Goal: Task Accomplishment & Management: Manage account settings

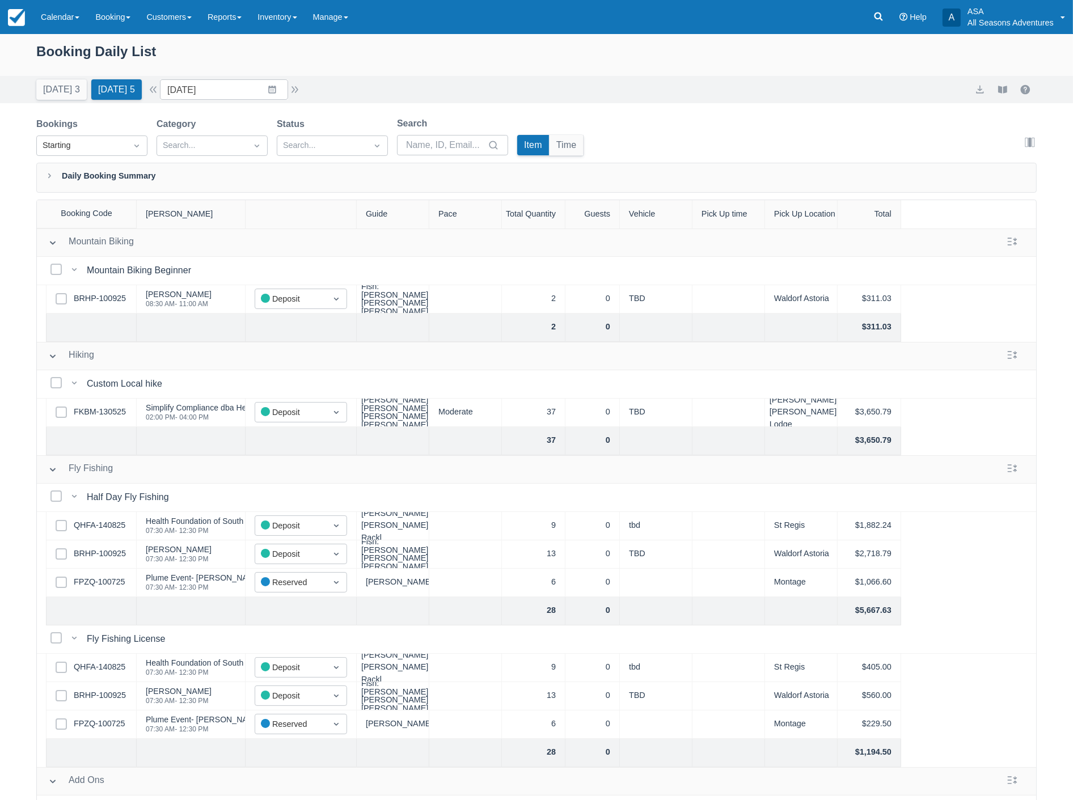
scroll to position [373, 0]
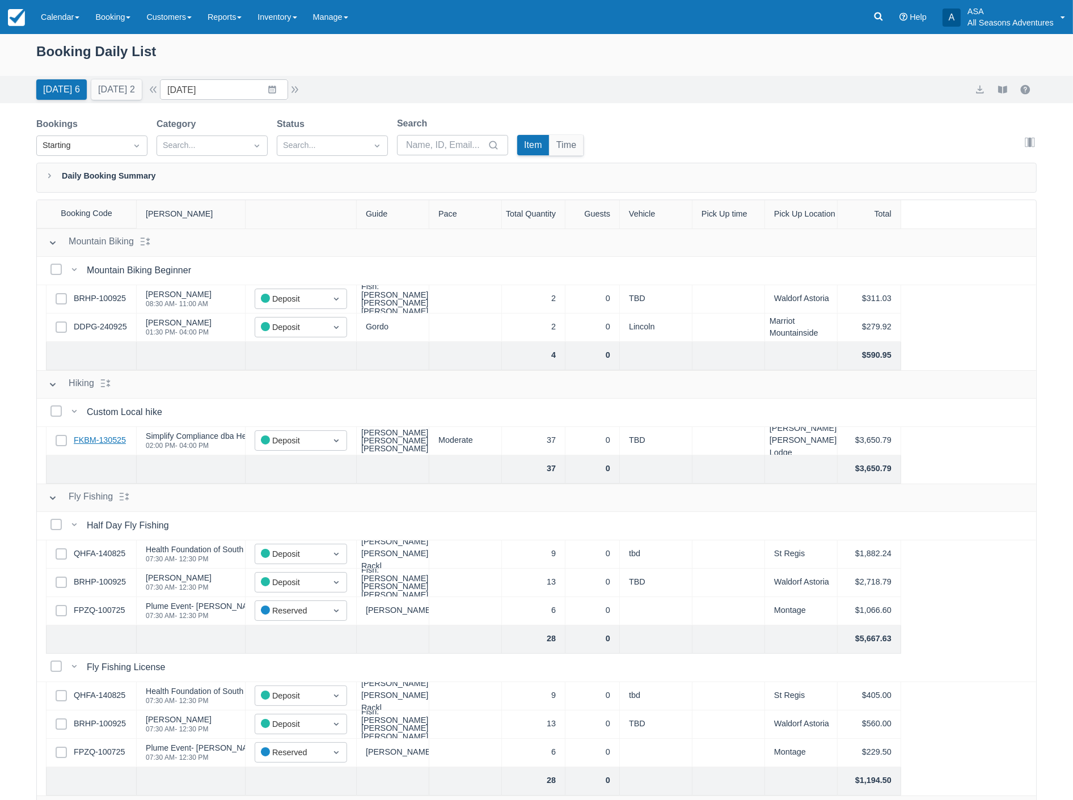
click at [109, 438] on link "FKBM-130525" at bounding box center [100, 441] width 52 height 12
click at [238, 88] on input "[DATE]" at bounding box center [224, 89] width 128 height 20
click at [255, 262] on td "1" at bounding box center [250, 263] width 22 height 22
type input "10/01/25"
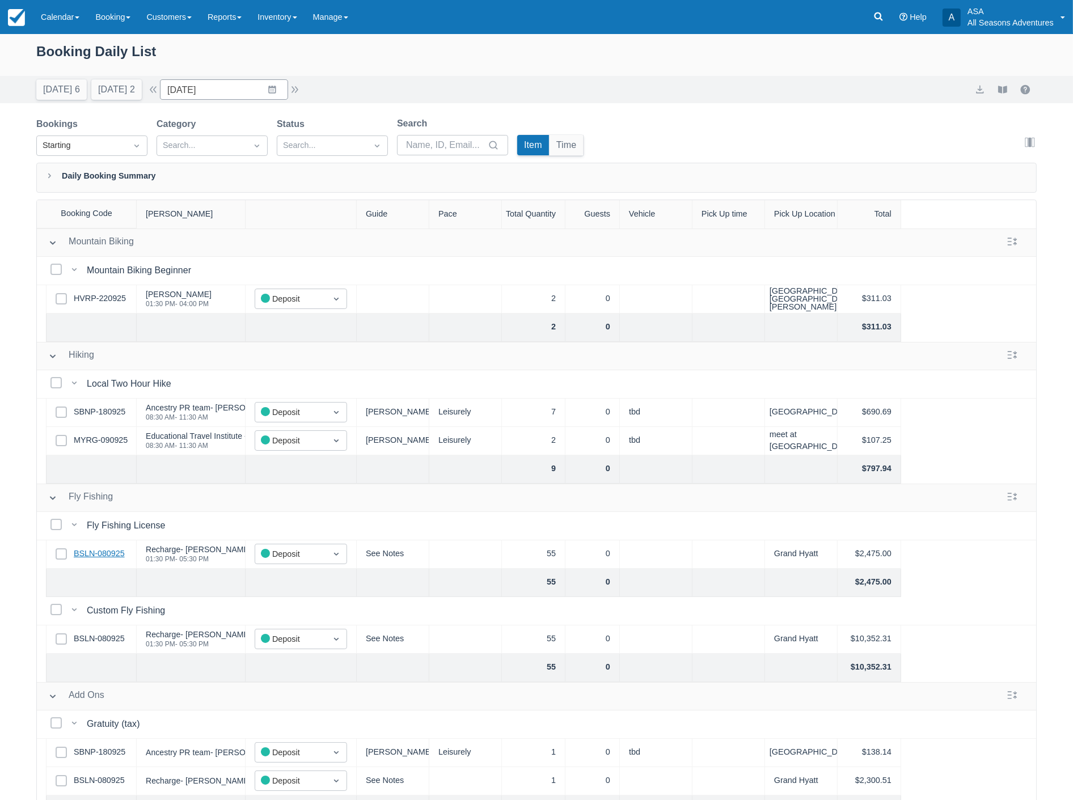
click at [123, 553] on link "BSLN-080925" at bounding box center [99, 554] width 51 height 12
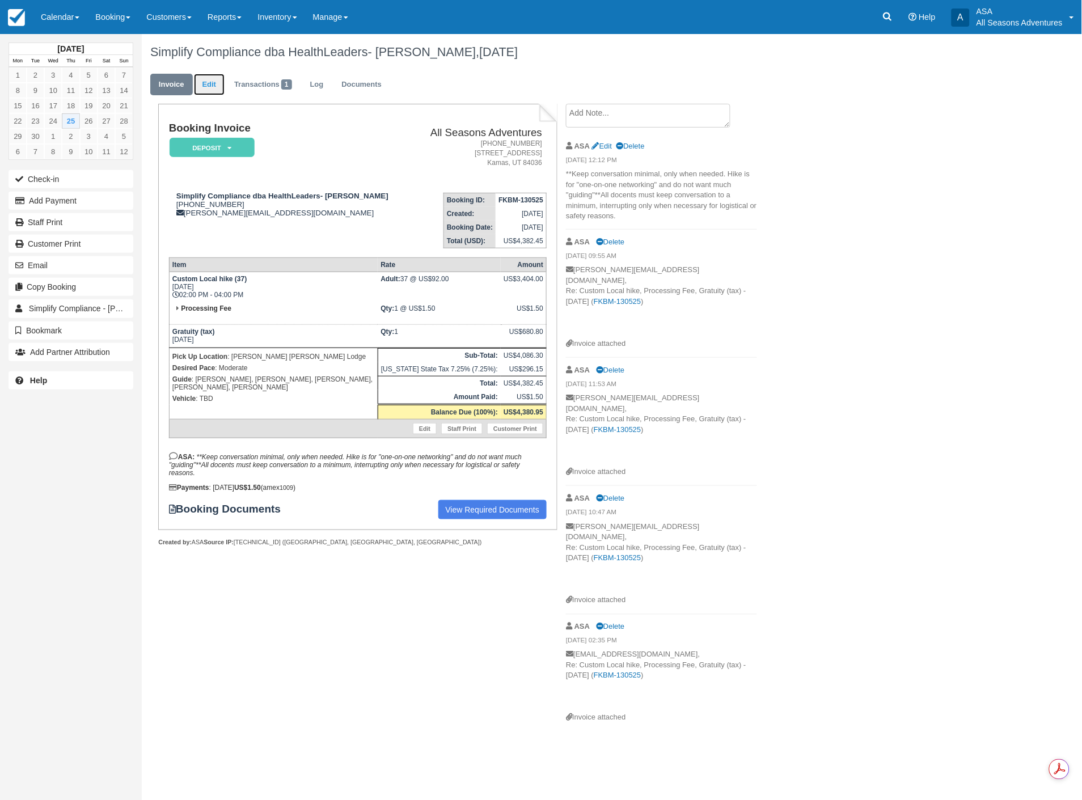
click at [201, 88] on link "Edit" at bounding box center [209, 85] width 31 height 22
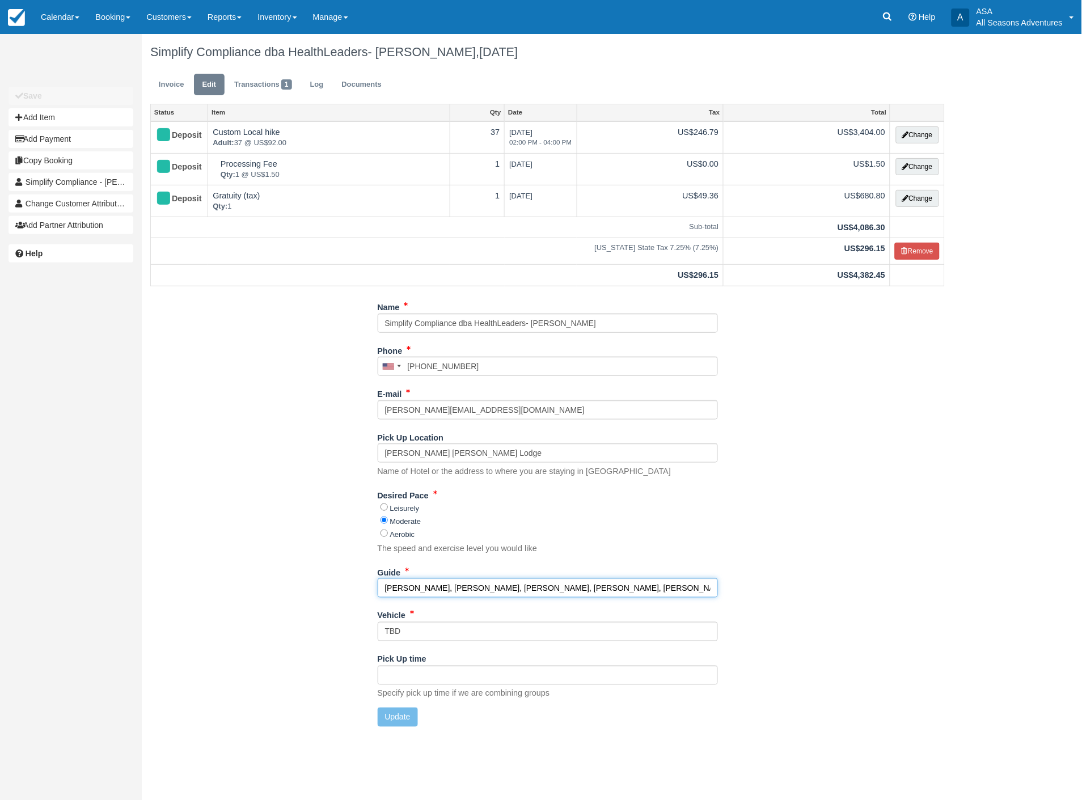
click at [570, 591] on input "[PERSON_NAME], [PERSON_NAME], [PERSON_NAME], [PERSON_NAME], [PERSON_NAME]" at bounding box center [548, 588] width 340 height 19
type input "Sparks, Brandon, Logan, Shakira, Harry, Noah, Scout?"
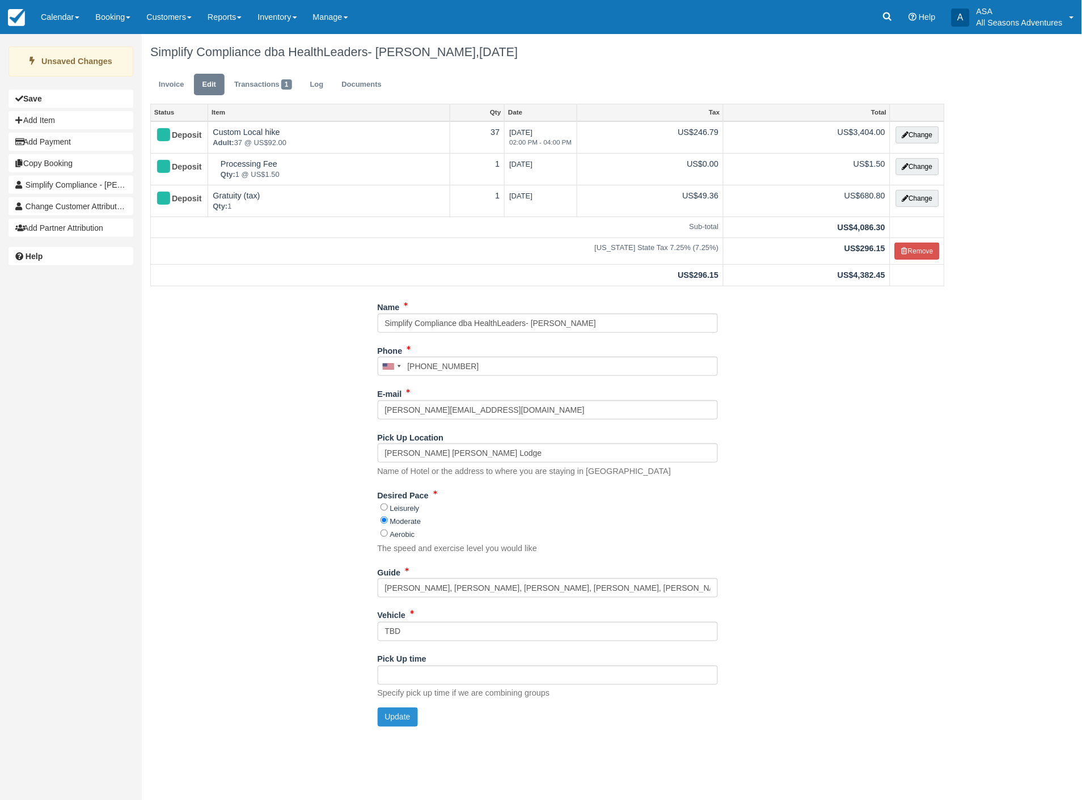
click at [392, 716] on button "Update" at bounding box center [398, 717] width 40 height 19
type input "+19783357771"
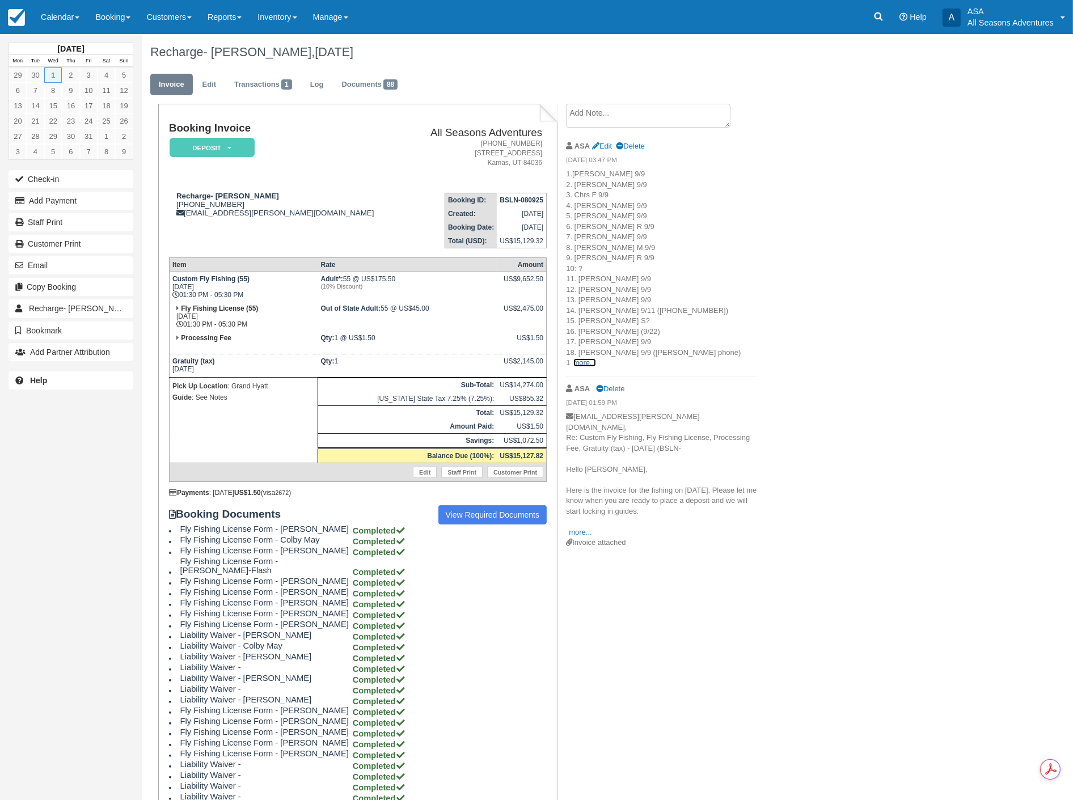
click at [585, 361] on link "more..." at bounding box center [584, 363] width 23 height 9
